Goal: Find specific fact: Find specific fact

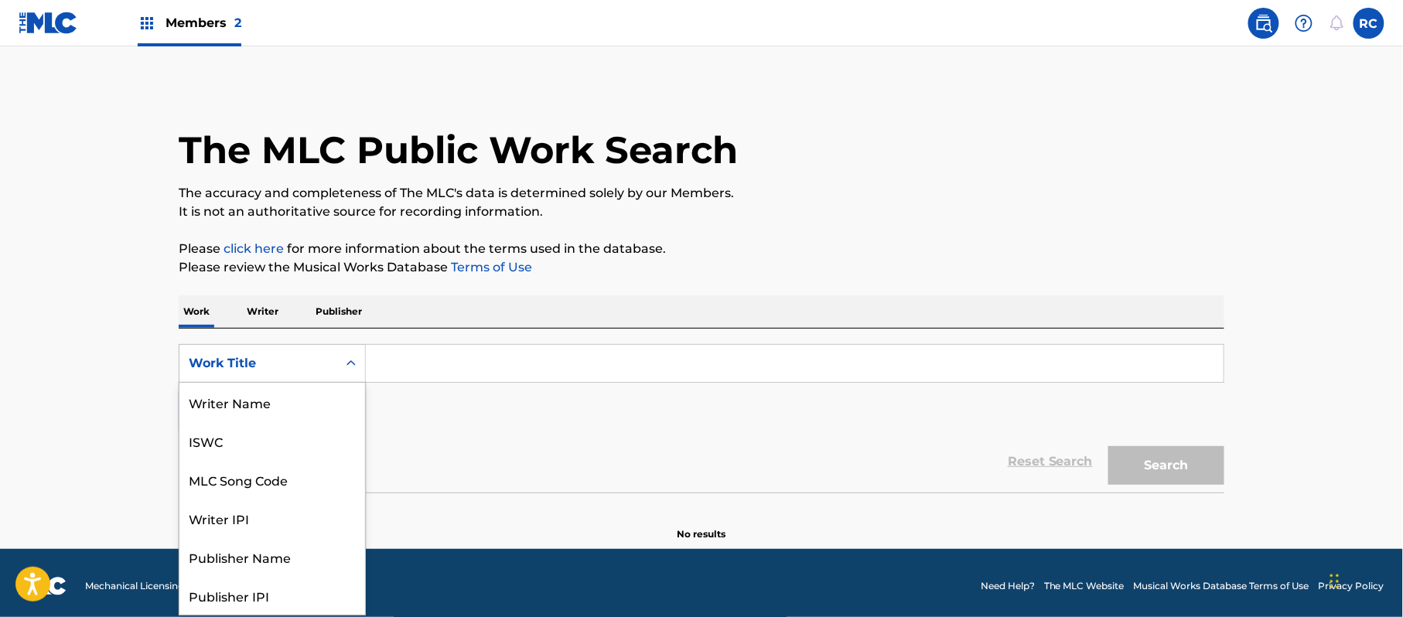
click at [295, 360] on div "Work Title" at bounding box center [258, 363] width 139 height 19
click at [275, 407] on div "MLC Song Code" at bounding box center [272, 402] width 186 height 39
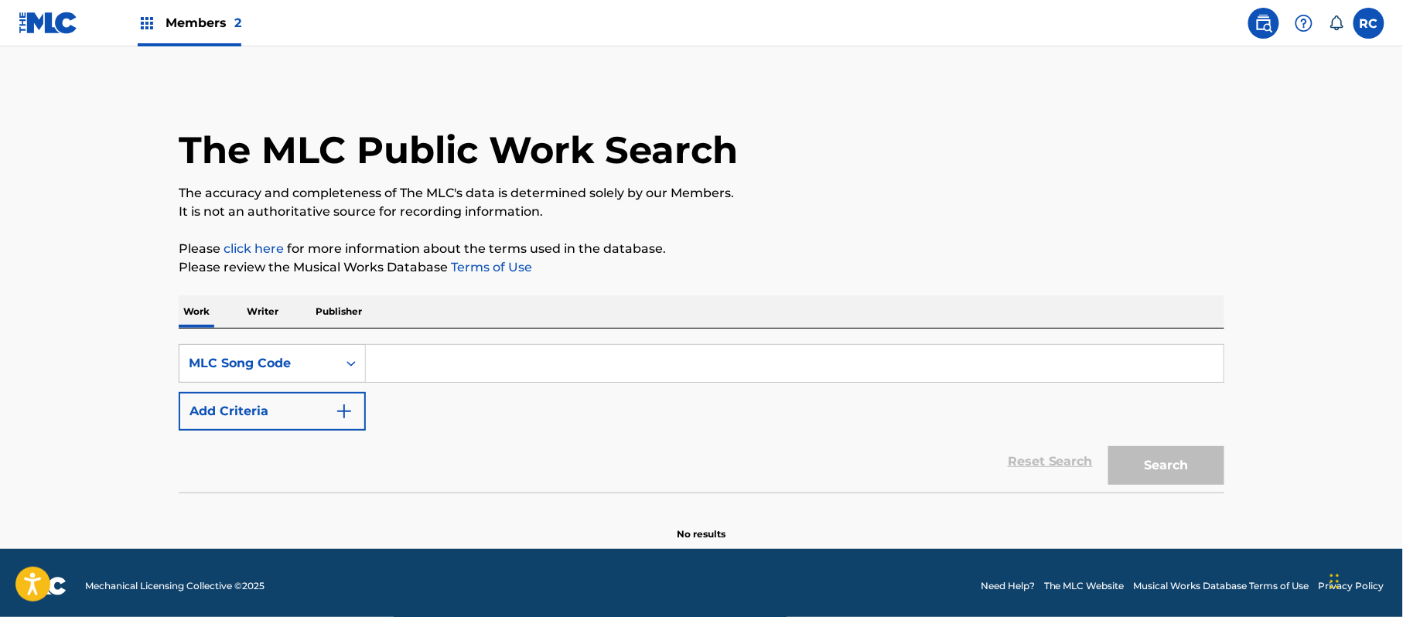
drag, startPoint x: 378, startPoint y: 390, endPoint x: 520, endPoint y: 371, distance: 143.5
click at [489, 367] on input "Search Form" at bounding box center [795, 363] width 858 height 37
paste input "H24337"
type input "H24337"
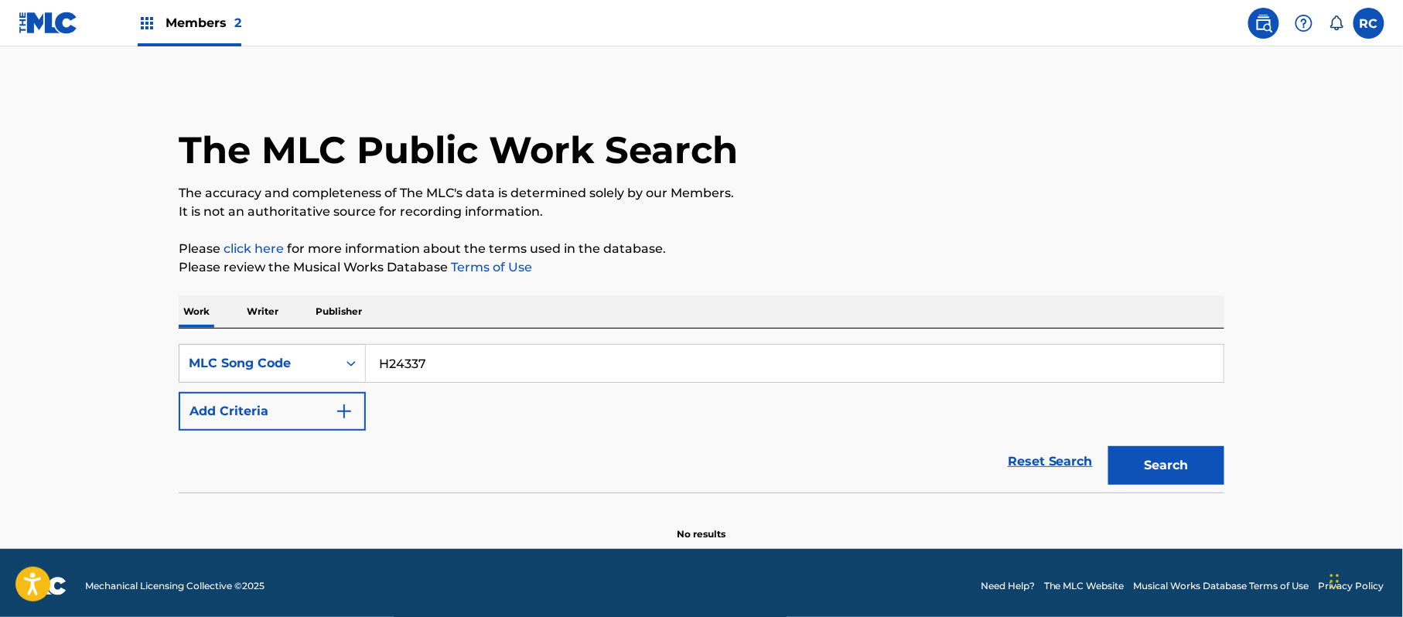
click at [1161, 467] on button "Search" at bounding box center [1166, 465] width 116 height 39
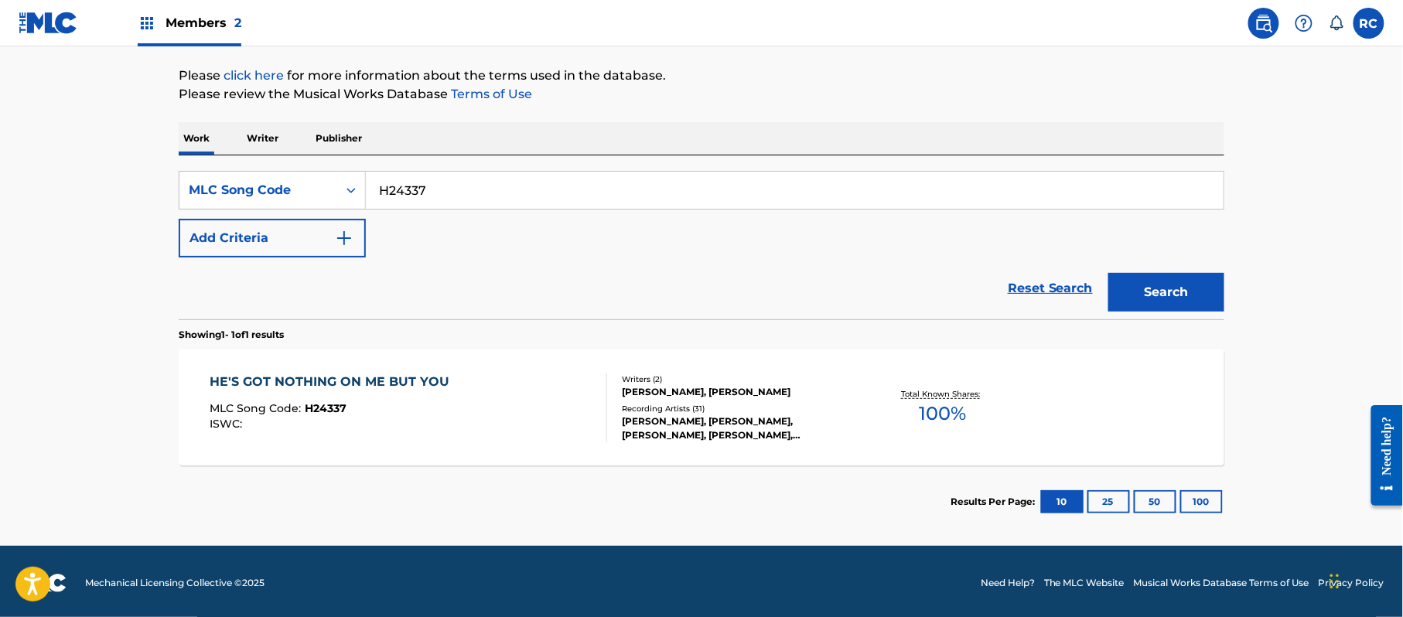
scroll to position [176, 0]
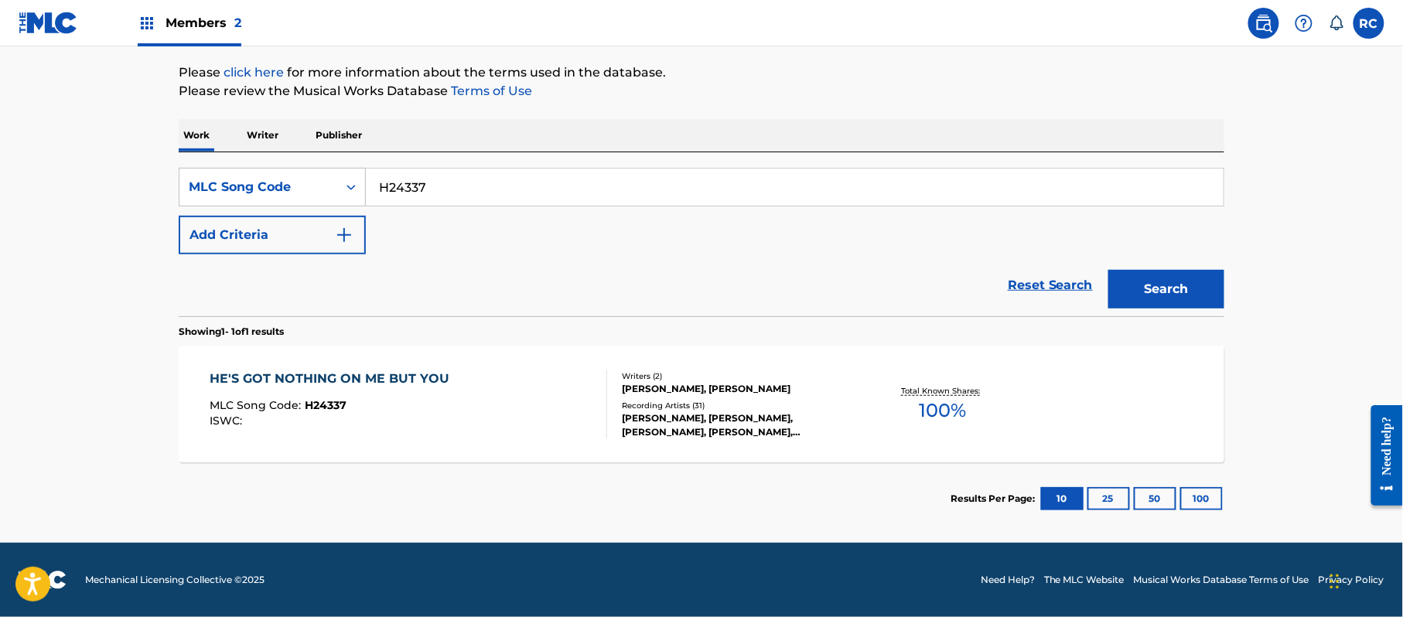
click at [387, 373] on div "HE'S GOT NOTHING ON ME BUT YOU" at bounding box center [333, 379] width 247 height 19
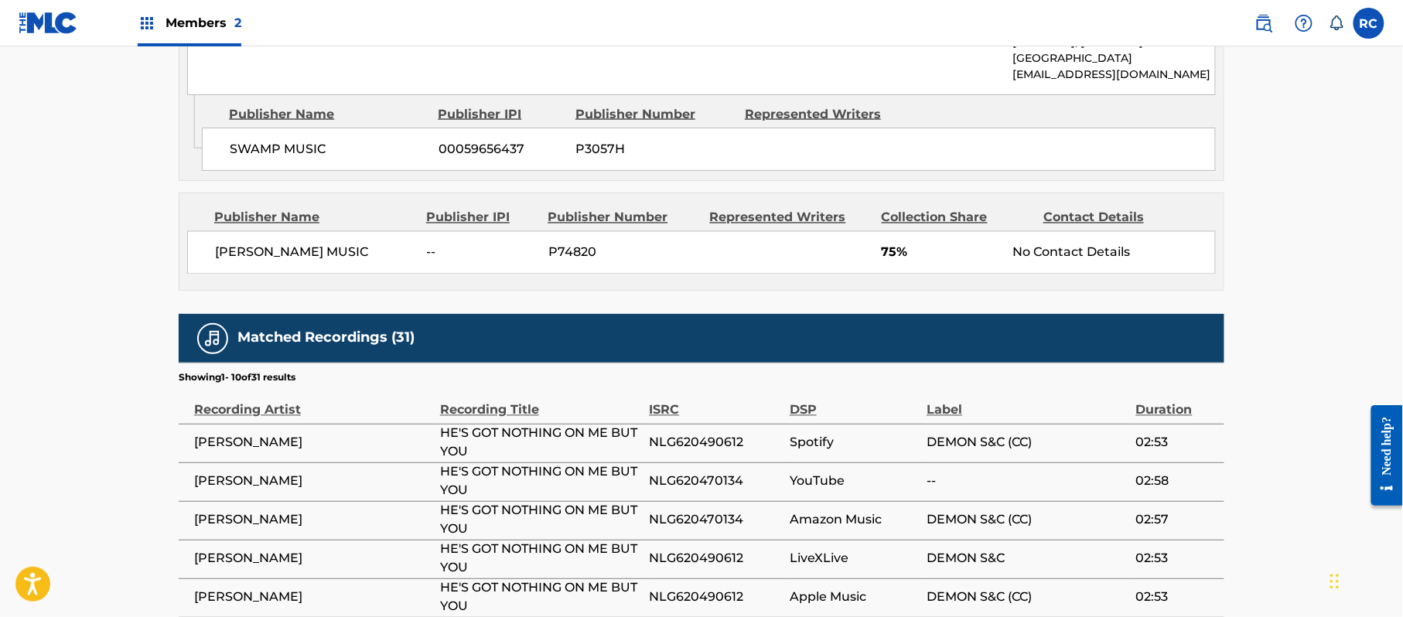
scroll to position [928, 0]
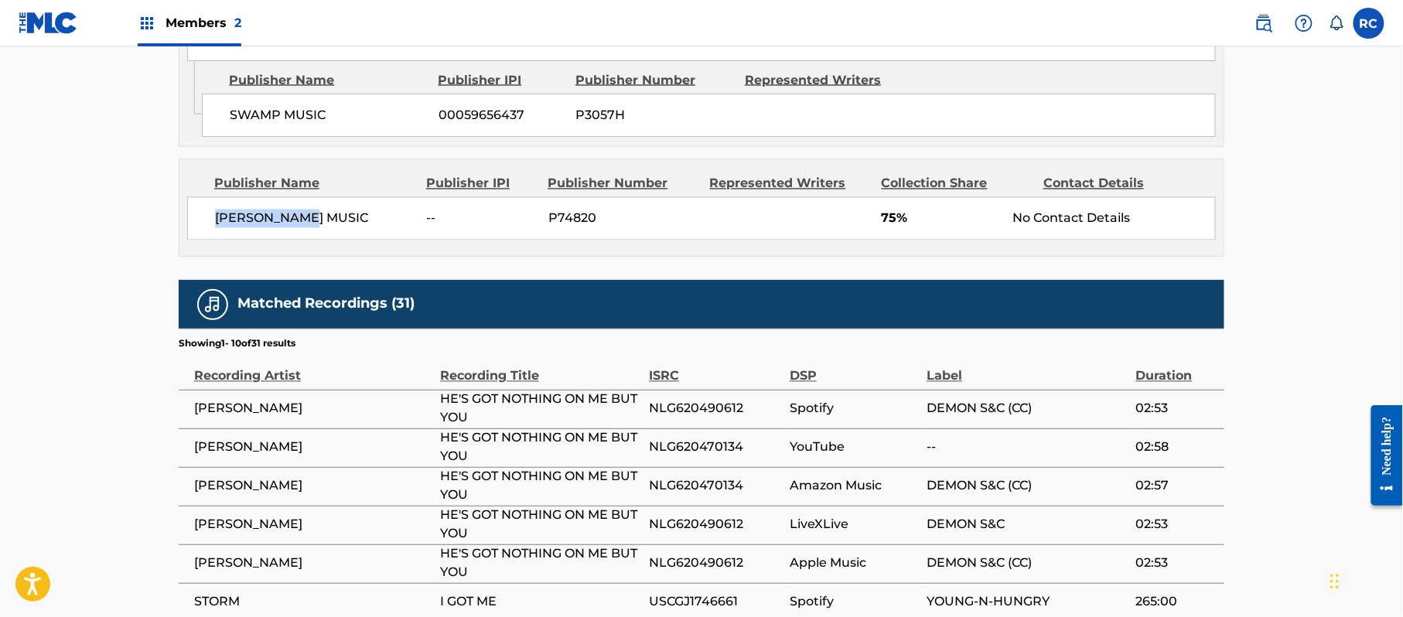
drag, startPoint x: 214, startPoint y: 208, endPoint x: 310, endPoint y: 208, distance: 95.9
click at [310, 208] on div "[PERSON_NAME] MUSIC -- P74820 75% No Contact Details" at bounding box center [701, 218] width 1028 height 43
copy span "[PERSON_NAME] MUSIC"
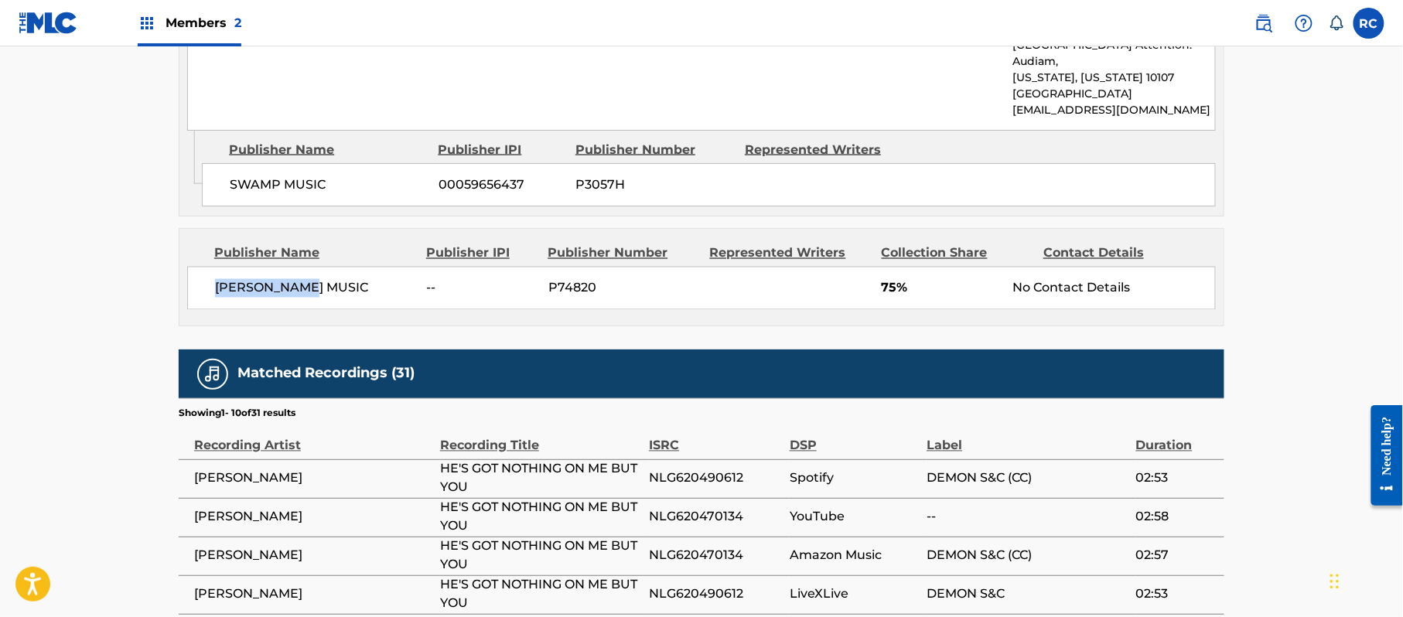
scroll to position [824, 0]
